Goal: Task Accomplishment & Management: Use online tool/utility

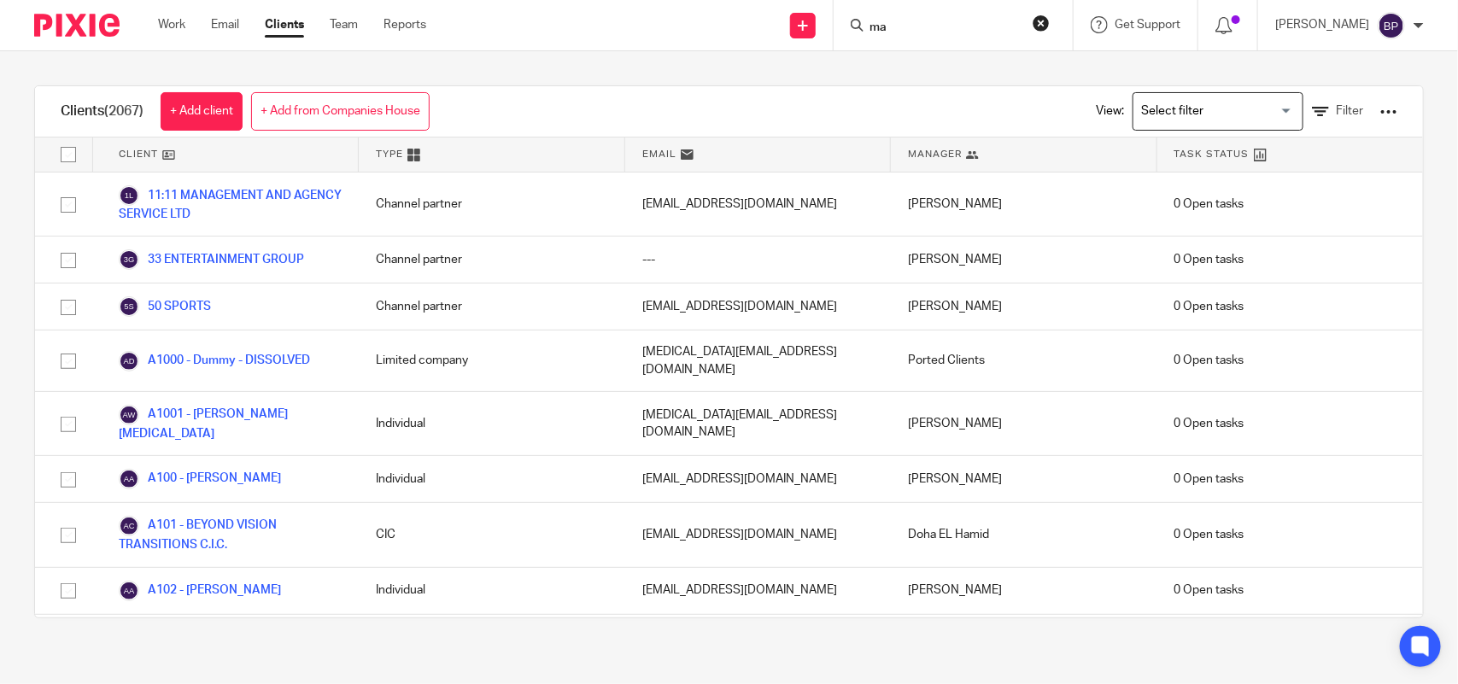
type input "mae"
click at [922, 26] on input "mae" at bounding box center [945, 27] width 154 height 15
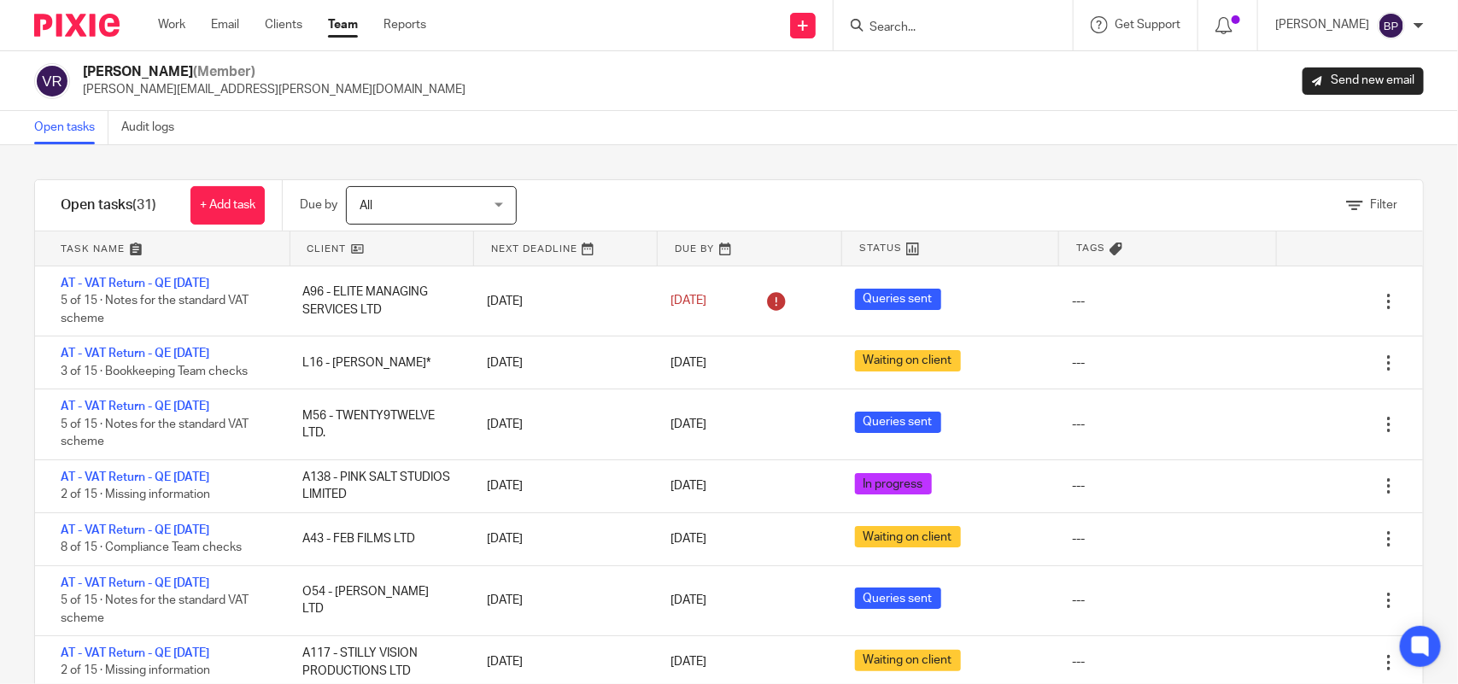
click at [660, 165] on div "Filter tasks Only show tasks matching all of these conditions 1 Client name Is …" at bounding box center [729, 414] width 1458 height 539
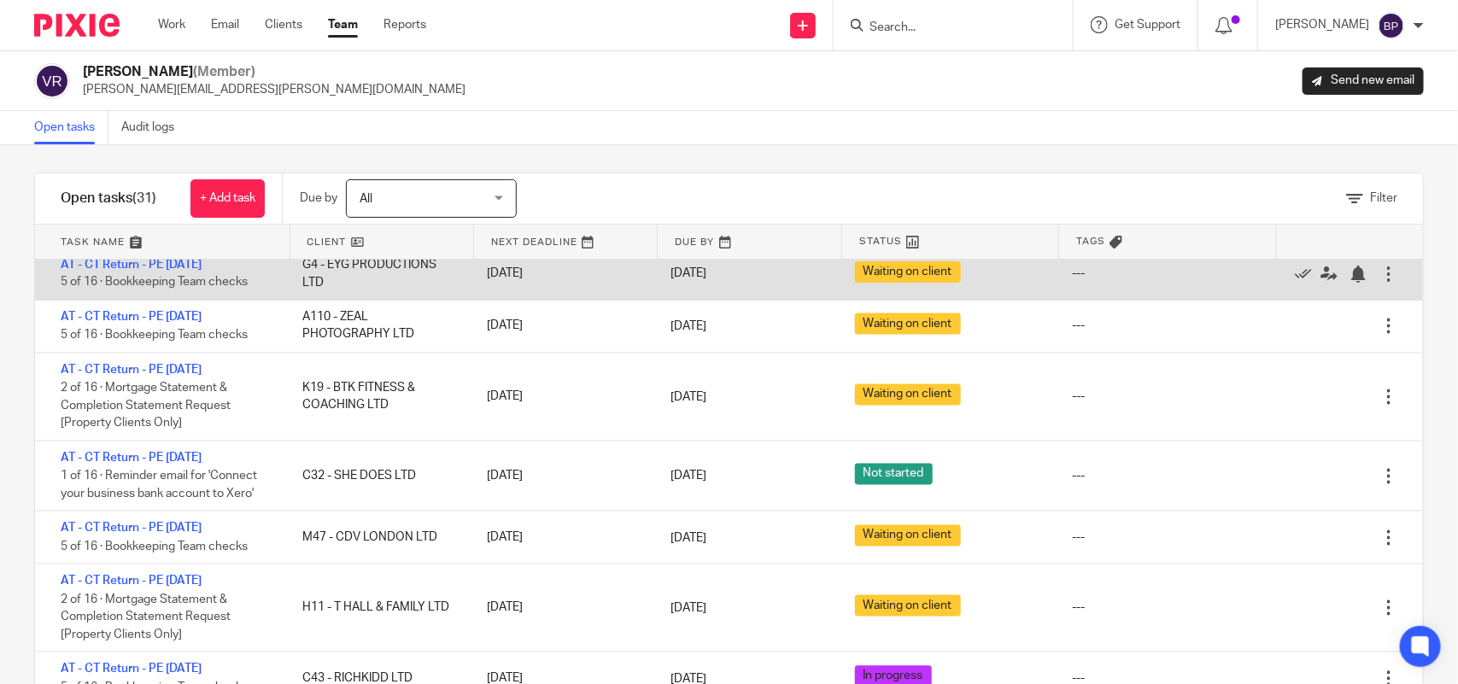
scroll to position [62, 0]
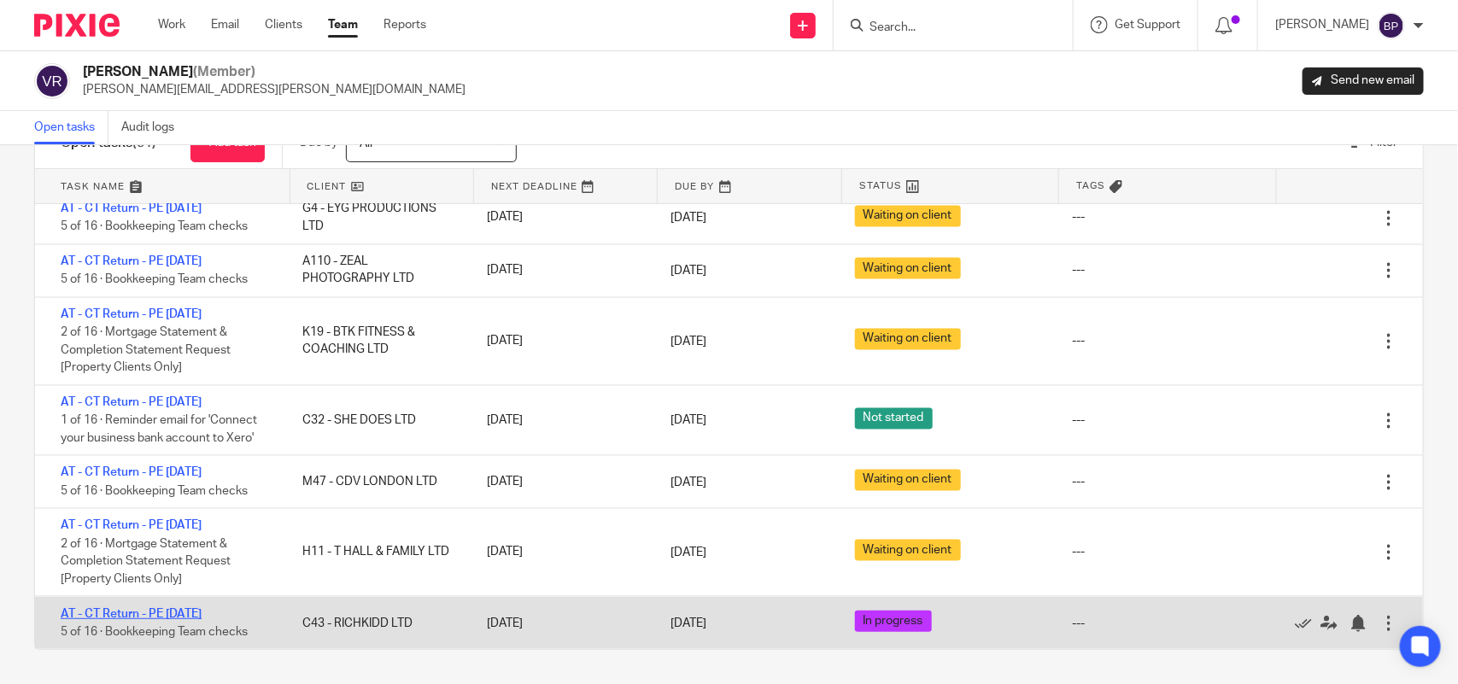
click at [202, 609] on link "AT - CT Return - PE 31-08-2025" at bounding box center [131, 614] width 141 height 12
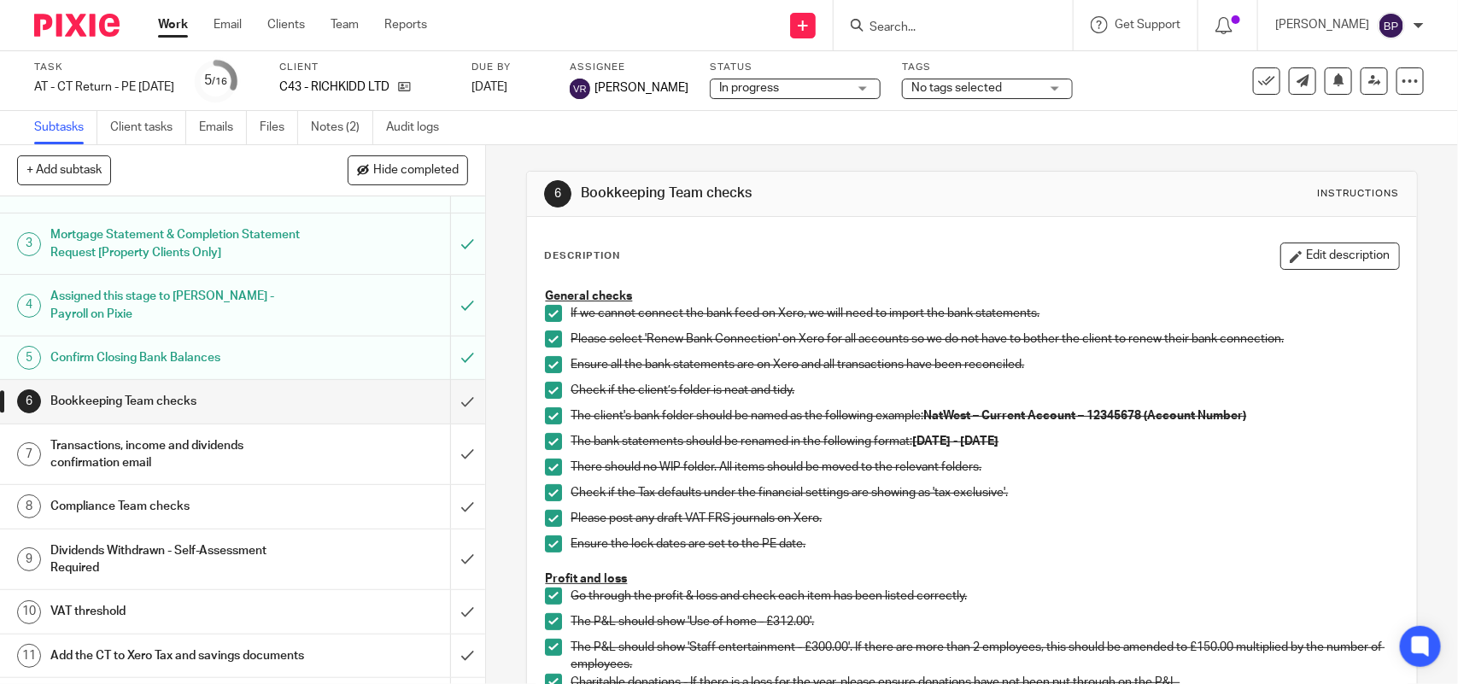
scroll to position [107, 0]
click at [442, 393] on input "submit" at bounding box center [242, 399] width 485 height 43
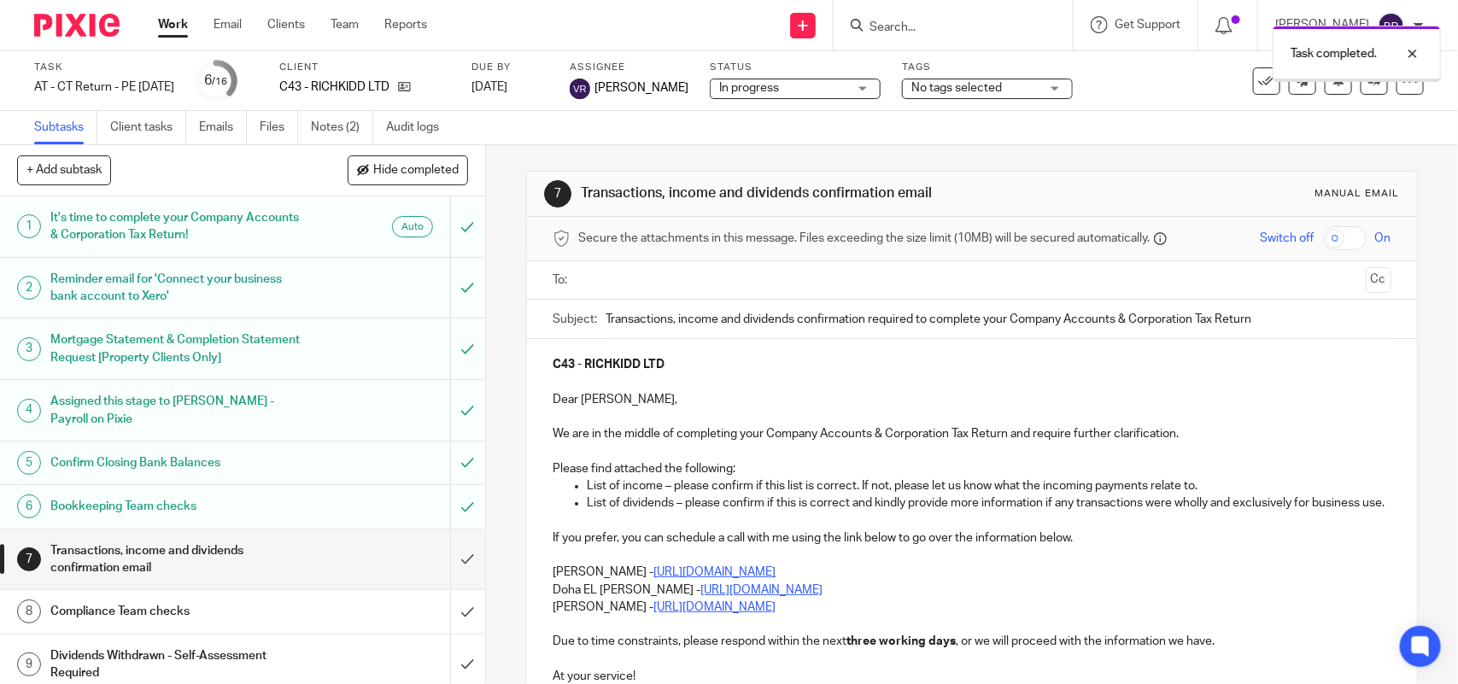
scroll to position [107, 0]
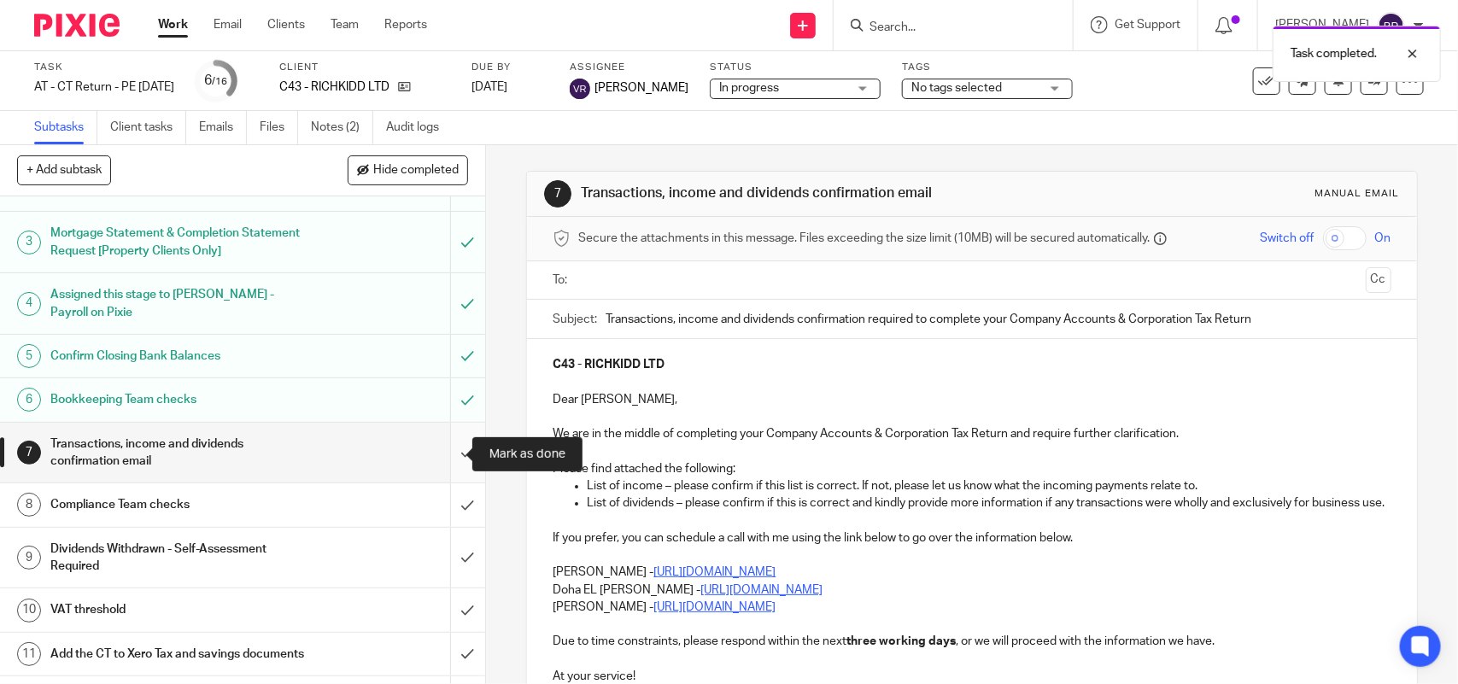
click at [442, 447] on input "submit" at bounding box center [242, 453] width 485 height 61
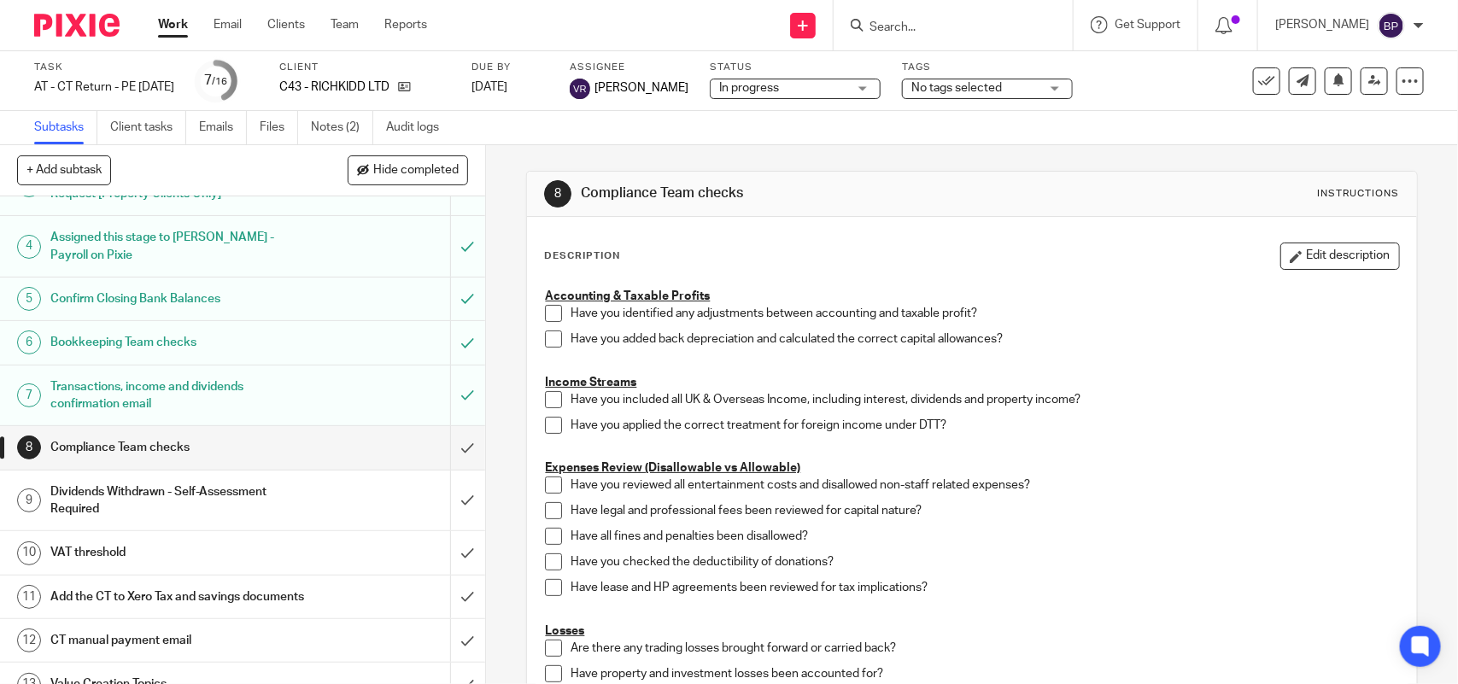
scroll to position [373, 0]
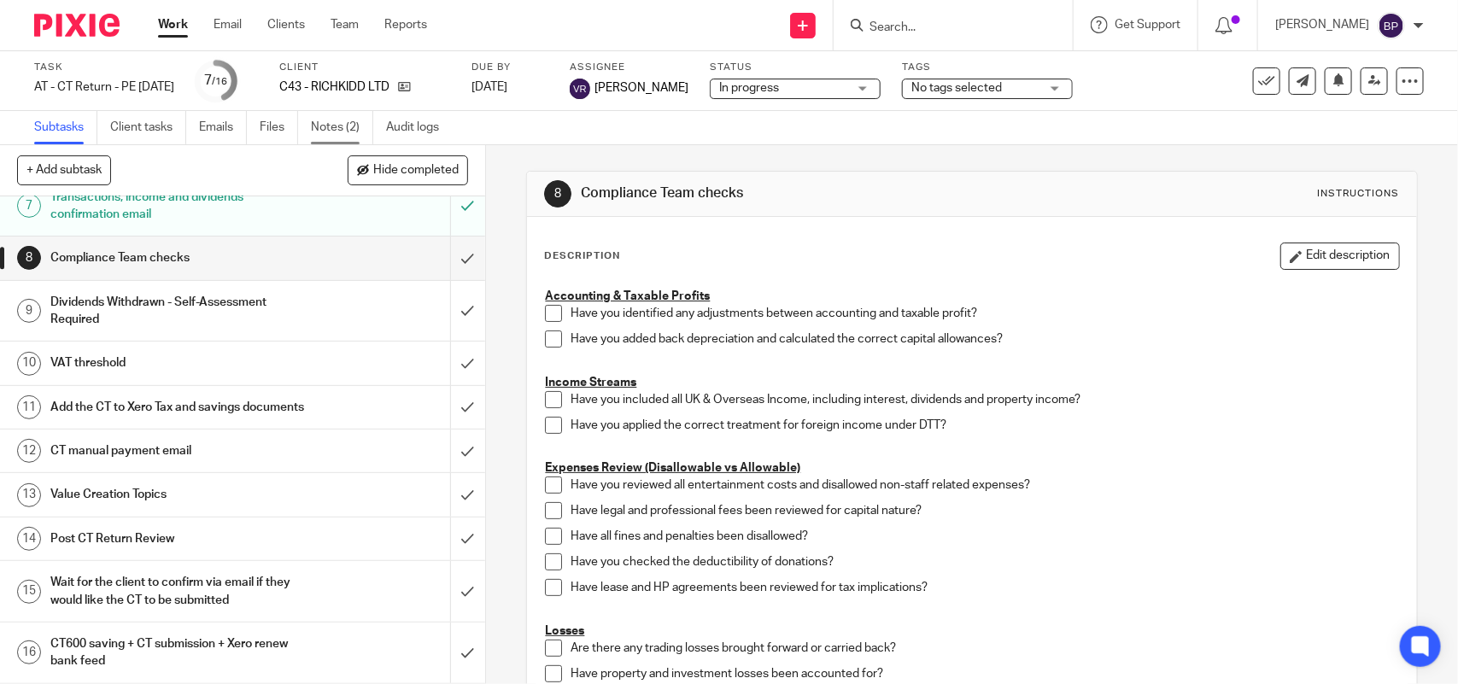
click at [335, 125] on link "Notes (2)" at bounding box center [342, 127] width 62 height 33
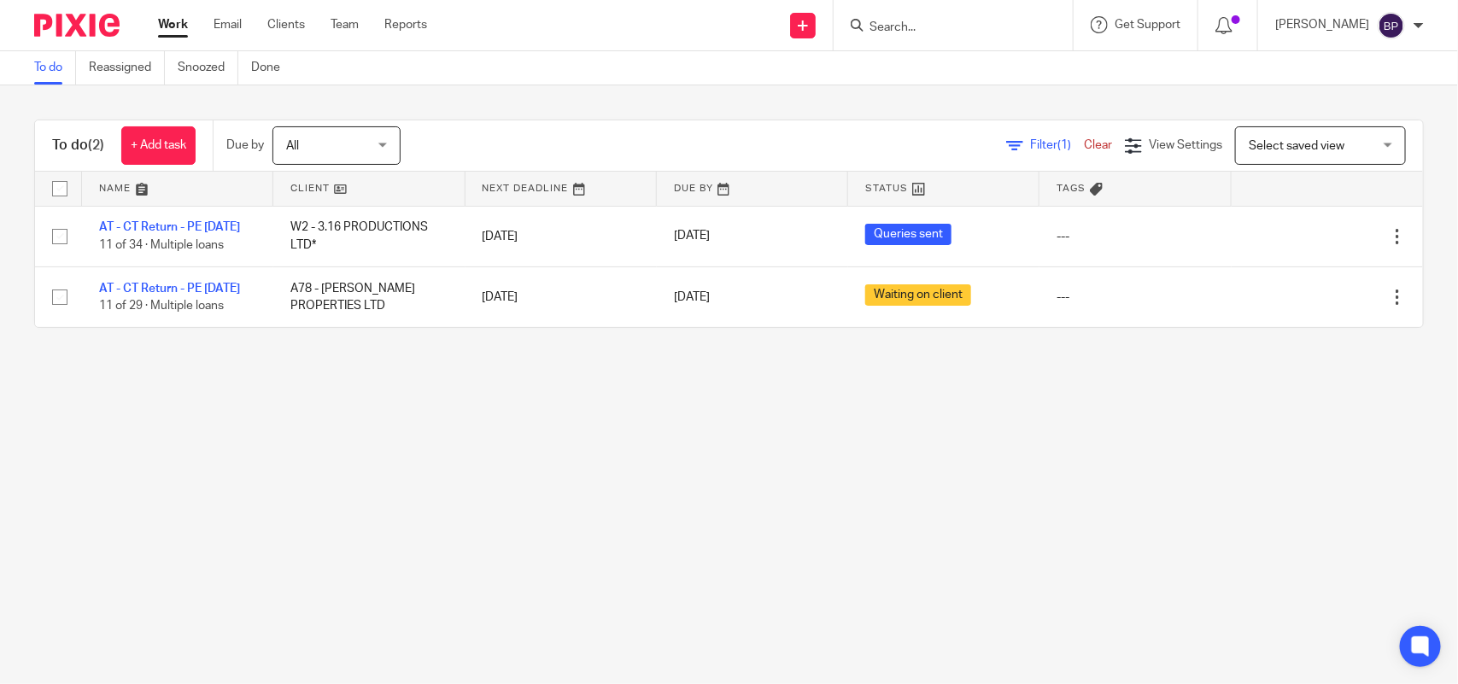
click at [45, 68] on link "To do" at bounding box center [55, 67] width 42 height 33
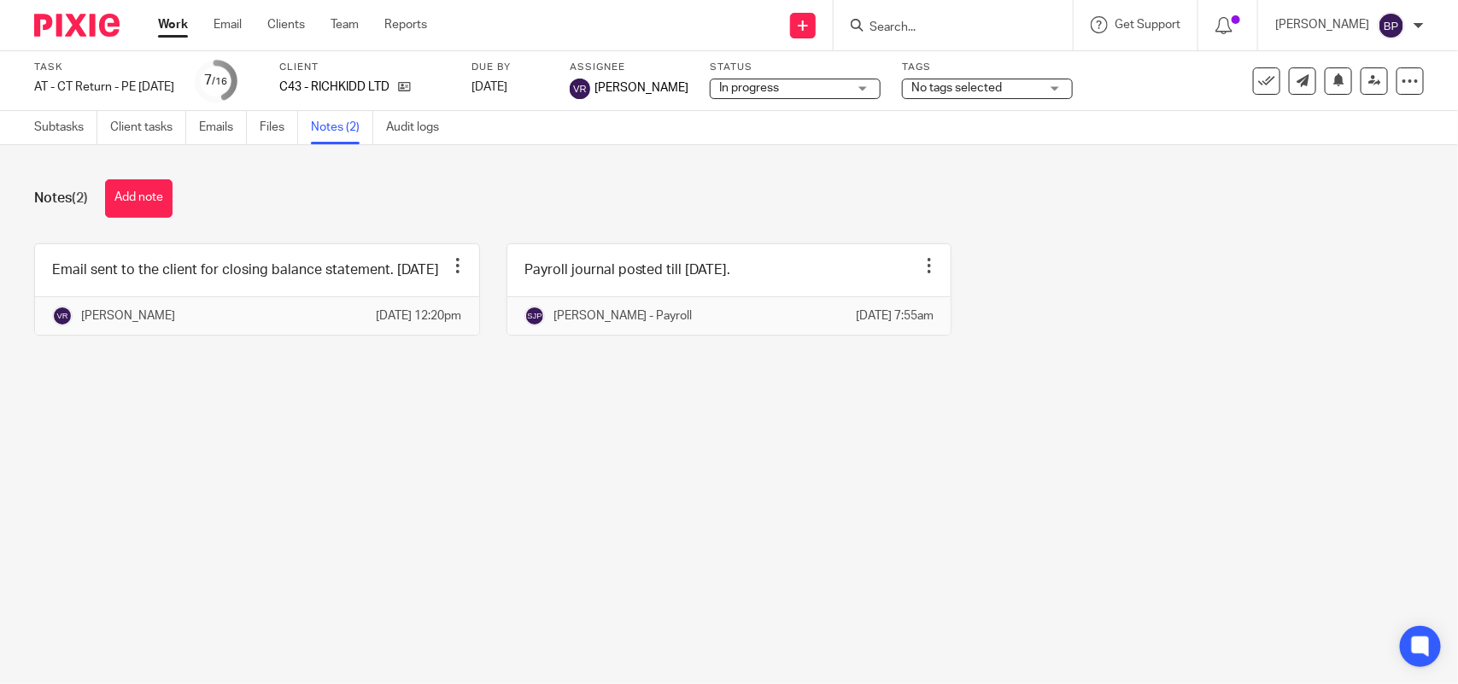
click at [152, 190] on button "Add note" at bounding box center [138, 198] width 67 height 38
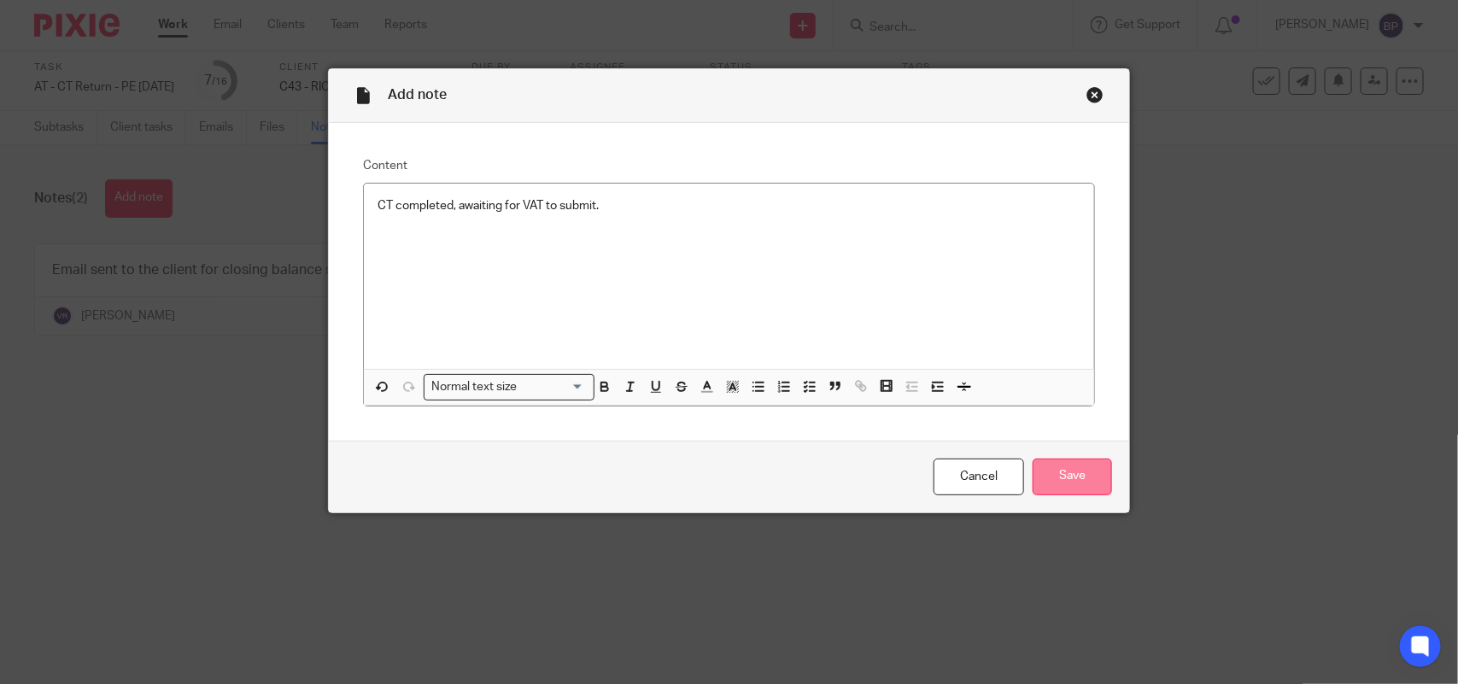
click at [1083, 477] on input "Save" at bounding box center [1072, 477] width 79 height 37
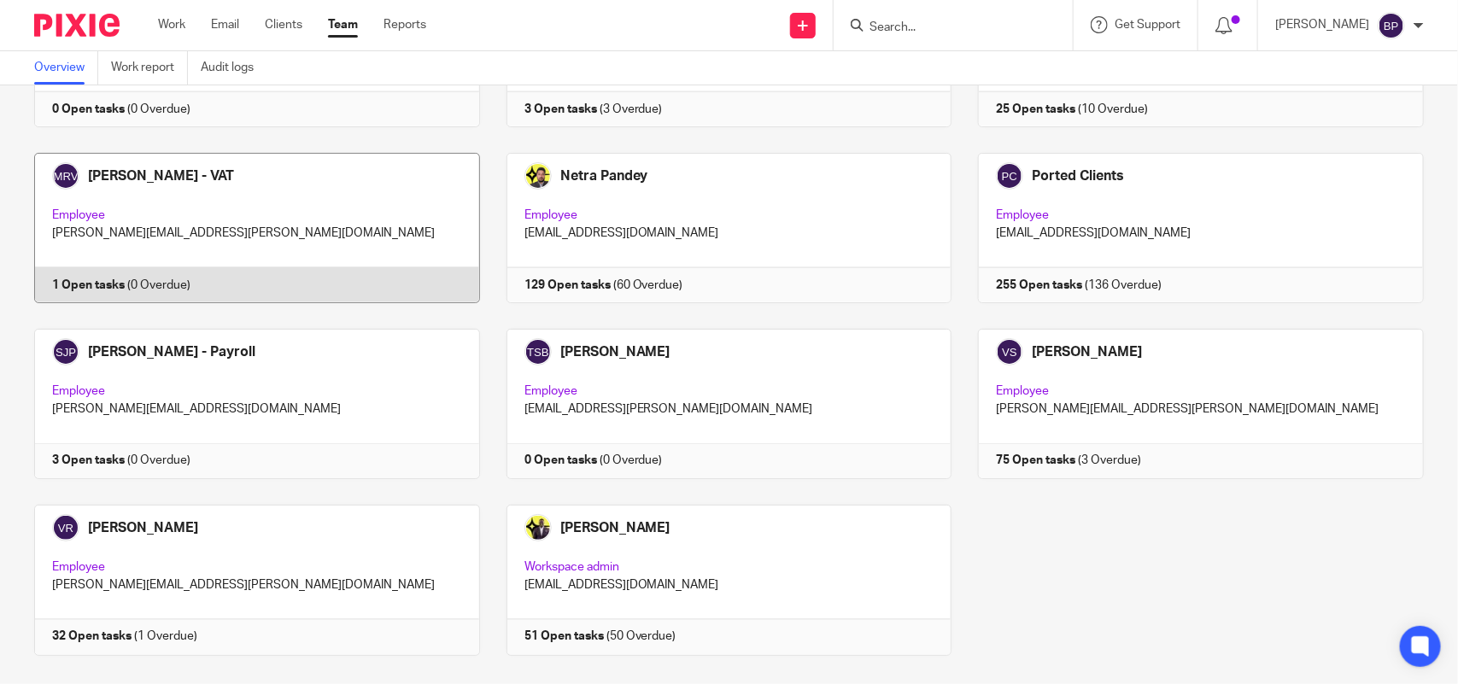
scroll to position [1123, 0]
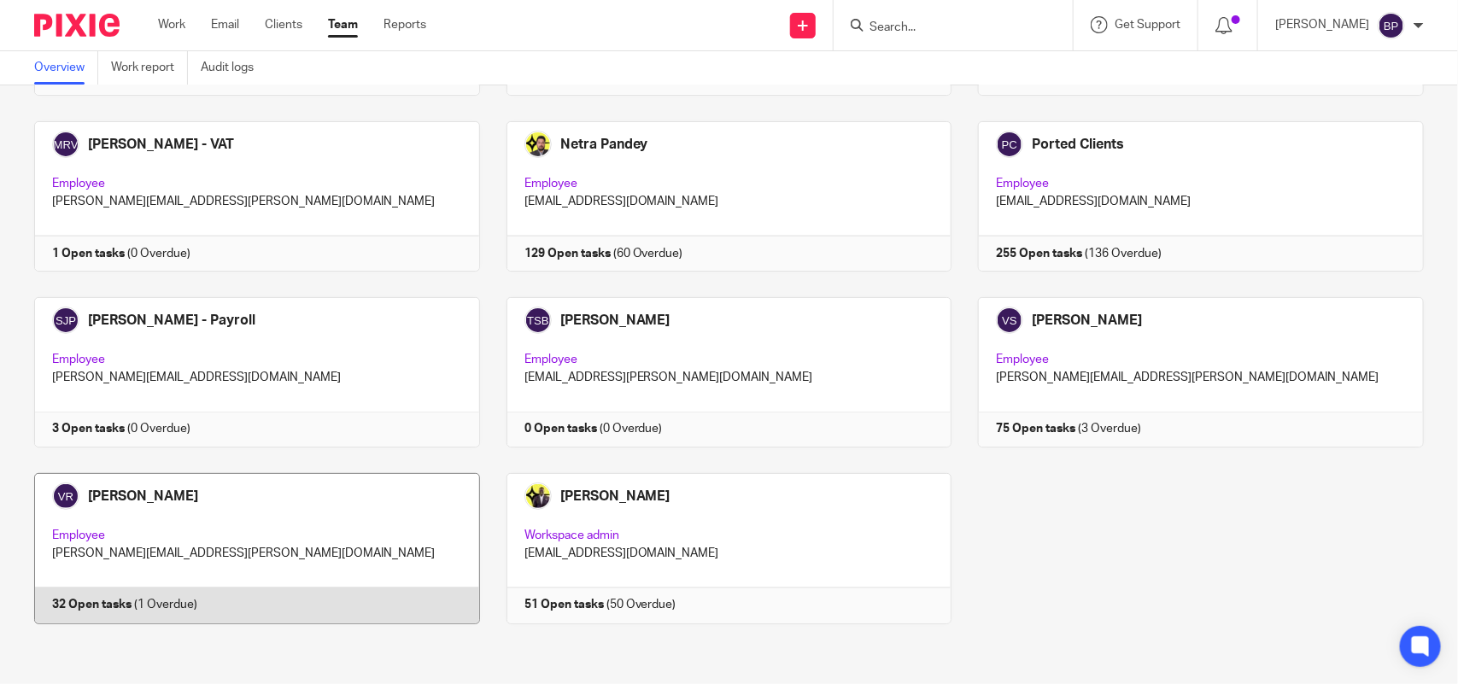
click at [307, 500] on link at bounding box center [244, 548] width 472 height 150
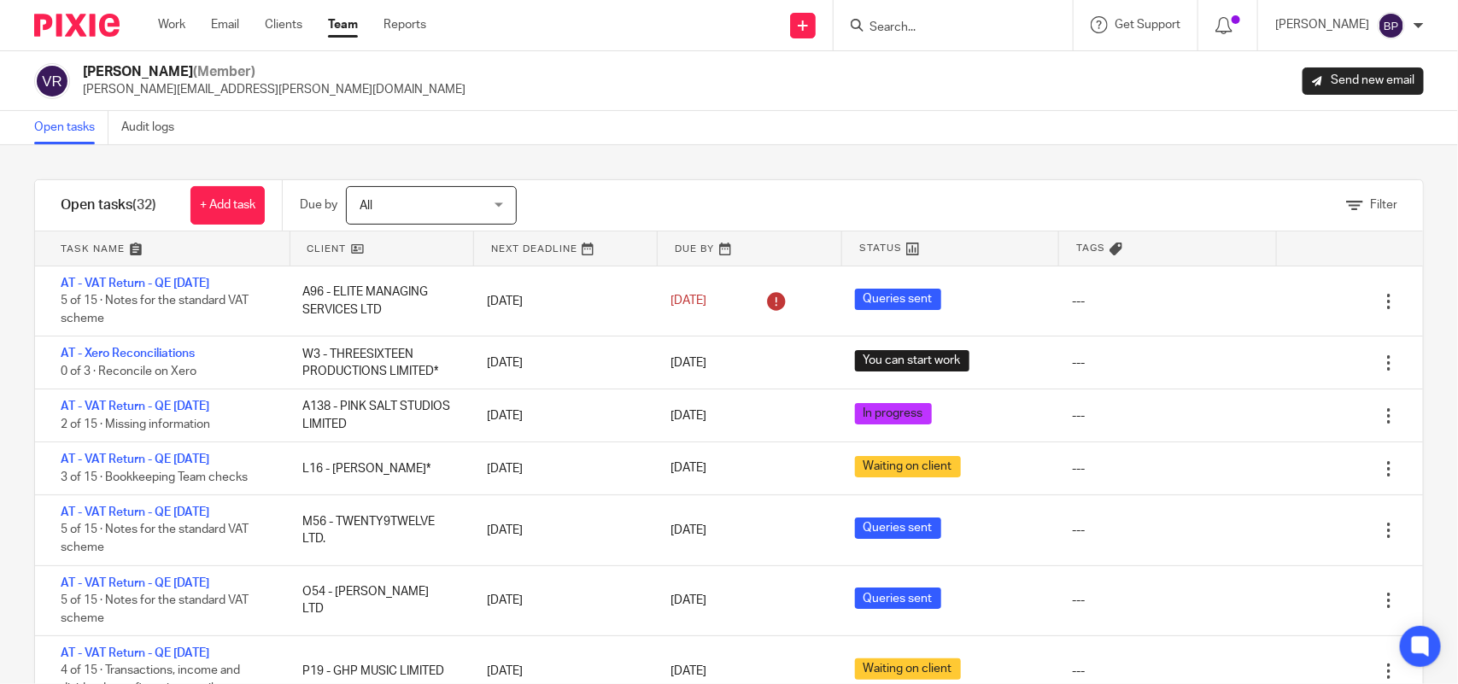
click at [899, 165] on div "Filter tasks Only show tasks matching all of these conditions 1 Client name Is …" at bounding box center [729, 414] width 1458 height 539
click at [78, 125] on link "Open tasks" at bounding box center [71, 127] width 74 height 33
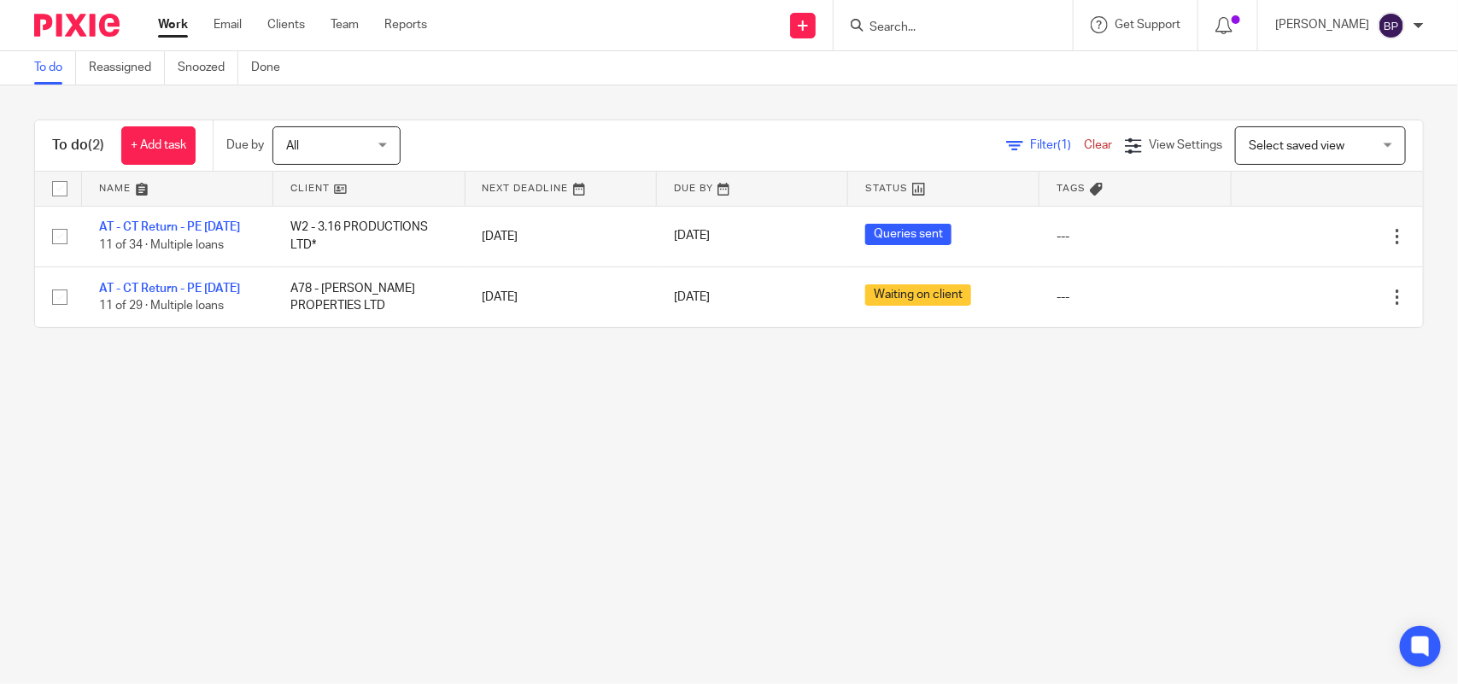
click at [58, 64] on link "To do" at bounding box center [55, 67] width 42 height 33
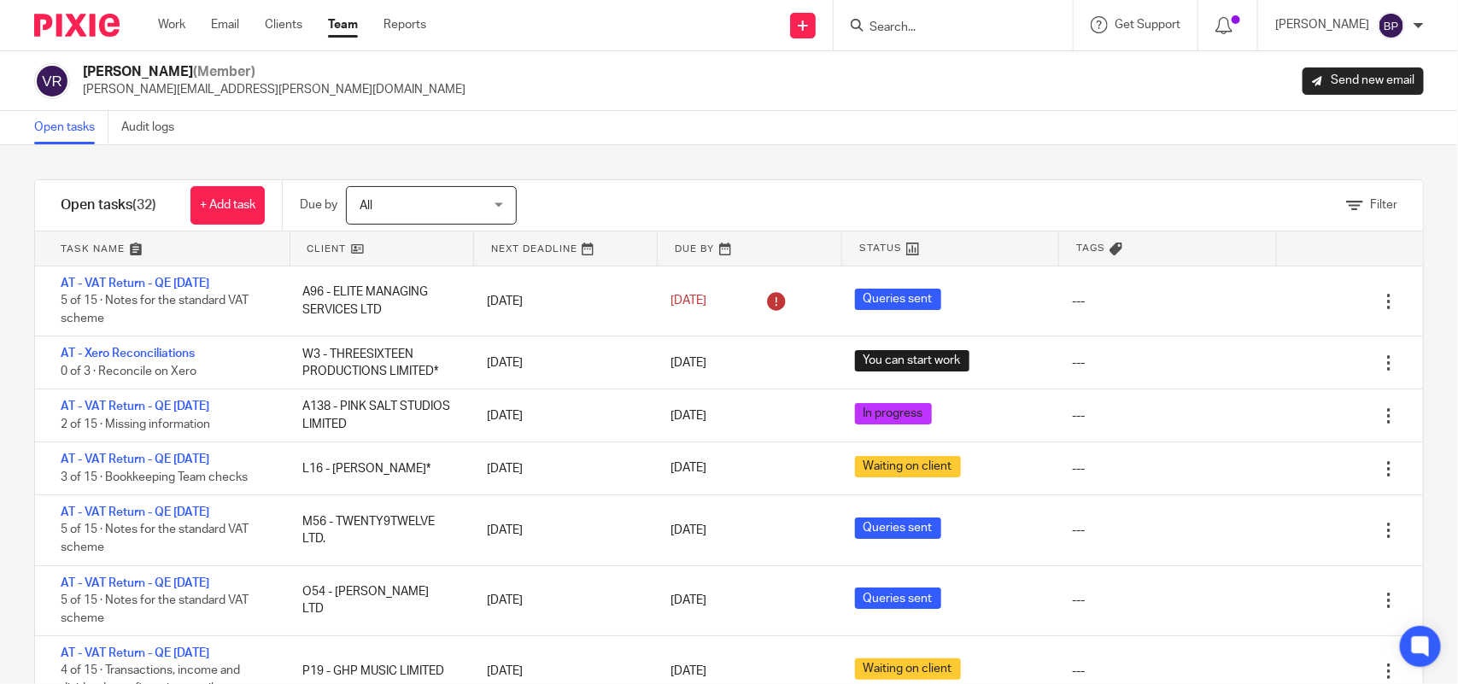
click at [613, 163] on div "Filter tasks Only show tasks matching all of these conditions 1 Client name Is …" at bounding box center [729, 414] width 1458 height 539
click at [45, 121] on link "Open tasks" at bounding box center [71, 127] width 74 height 33
click at [885, 161] on div "Filter tasks Only show tasks matching all of these conditions 1 Client name Is …" at bounding box center [729, 414] width 1458 height 539
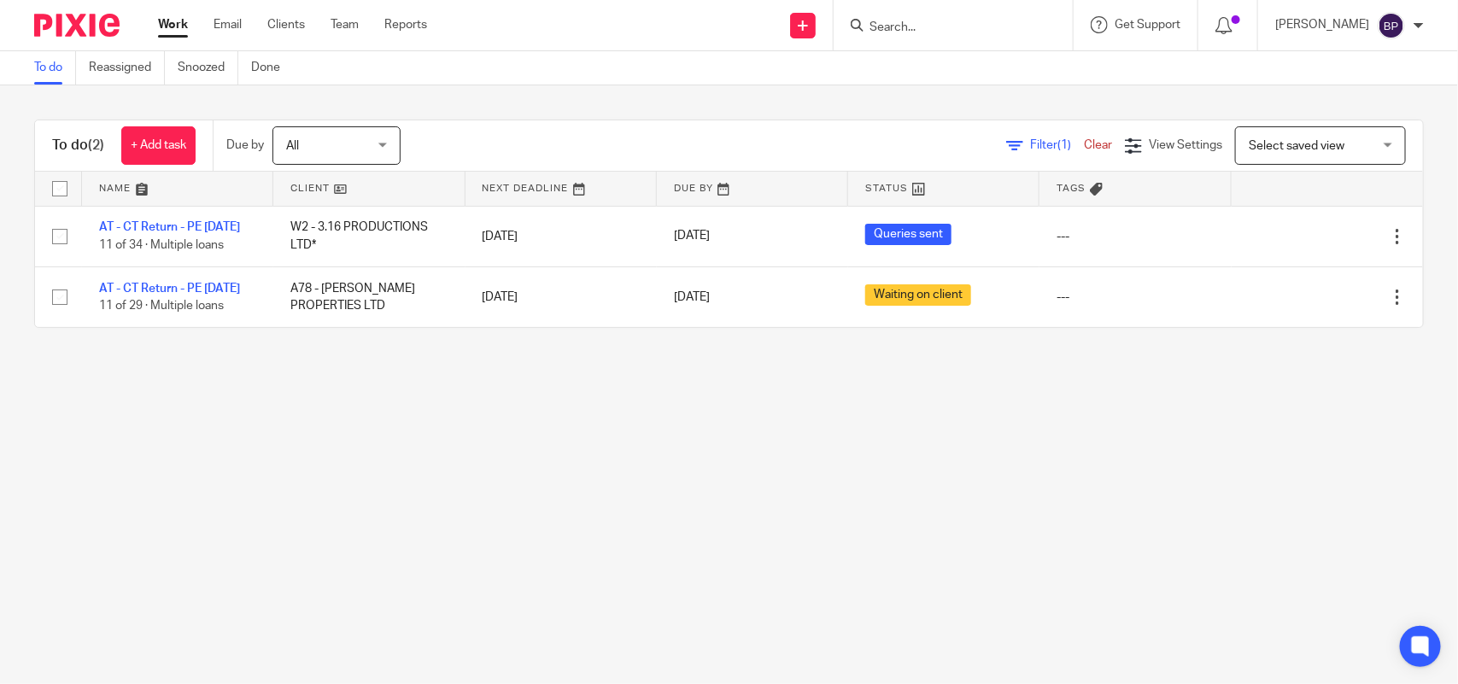
click at [875, 423] on main "To do Reassigned Snoozed Done To do (2) + Add task Due by All All [DATE] [DATE]…" at bounding box center [729, 342] width 1458 height 684
click at [49, 75] on link "To do" at bounding box center [55, 67] width 42 height 33
click at [817, 431] on main "To do Reassigned Snoozed Done To do (2) + Add task Due by All All [DATE] [DATE]…" at bounding box center [729, 342] width 1458 height 684
click at [229, 440] on main "To do Reassigned Snoozed Done To do (2) + Add task Due by All All [DATE] [DATE]…" at bounding box center [729, 342] width 1458 height 684
drag, startPoint x: 771, startPoint y: 407, endPoint x: 752, endPoint y: 407, distance: 19.6
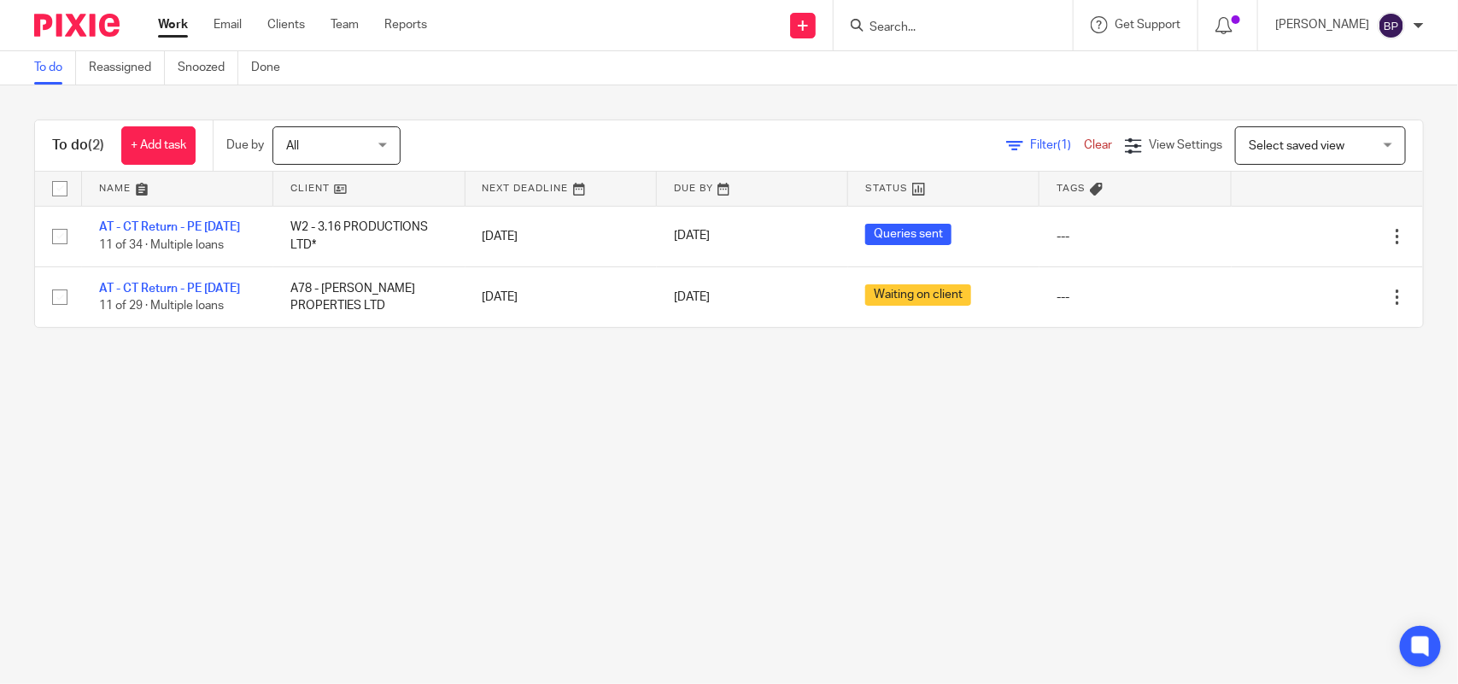
click at [771, 407] on main "To do Reassigned Snoozed Done To do (2) + Add task Due by All All [DATE] [DATE]…" at bounding box center [729, 342] width 1458 height 684
